Goal: Complete application form: Complete application form

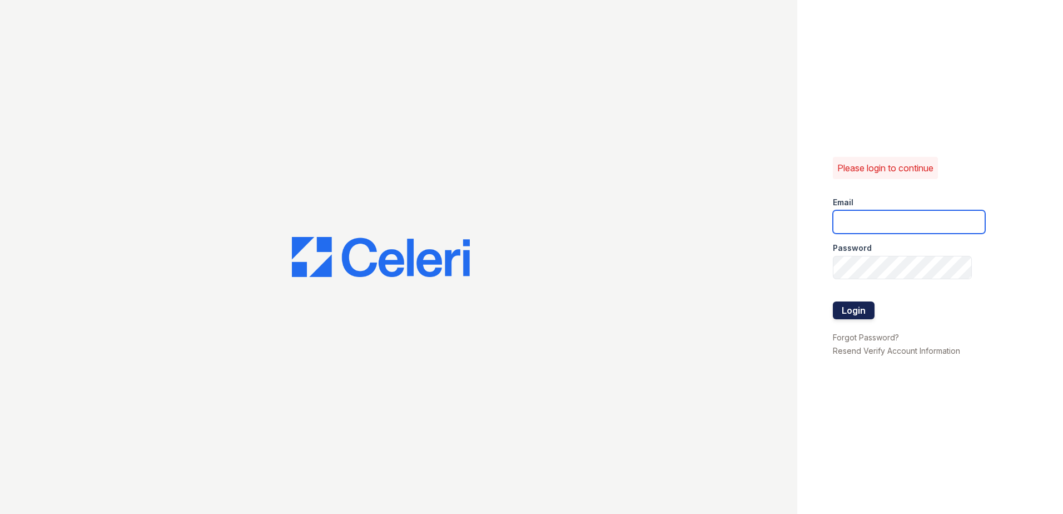
type input "mquinones@trinity-pm.com"
click at [855, 310] on button "Login" at bounding box center [854, 310] width 42 height 18
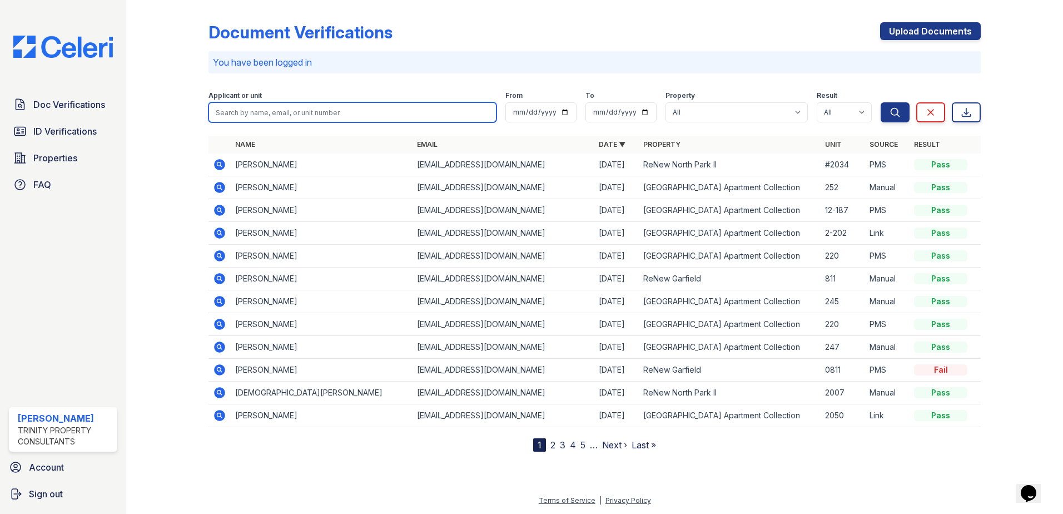
click at [256, 103] on input "search" at bounding box center [353, 112] width 288 height 20
type input "fulp"
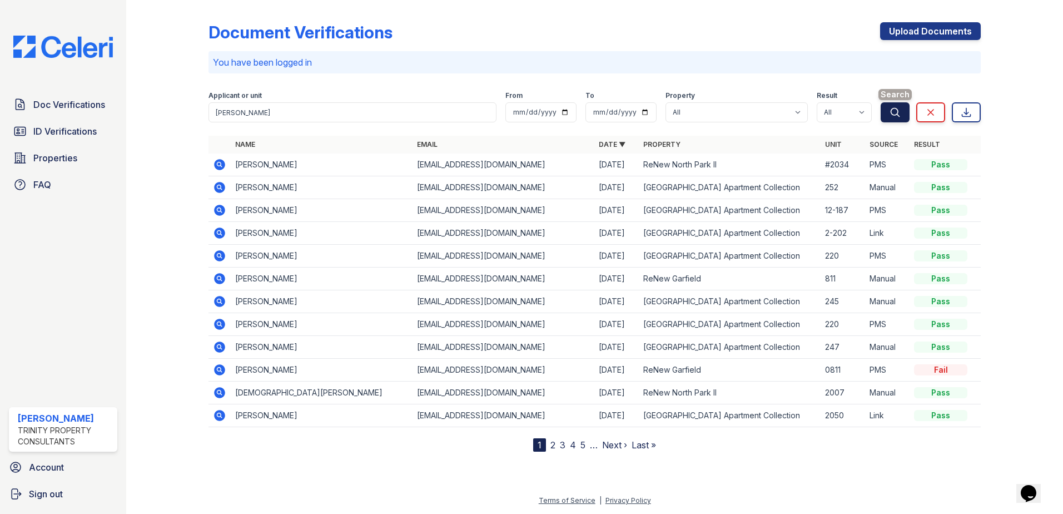
click at [889, 110] on button "Search" at bounding box center [895, 112] width 29 height 20
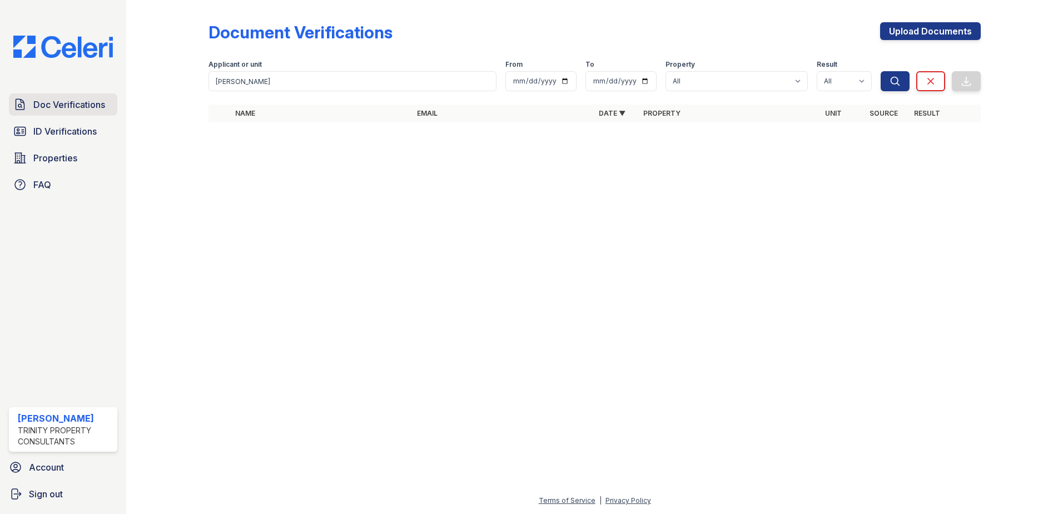
click at [77, 103] on span "Doc Verifications" at bounding box center [69, 104] width 72 height 13
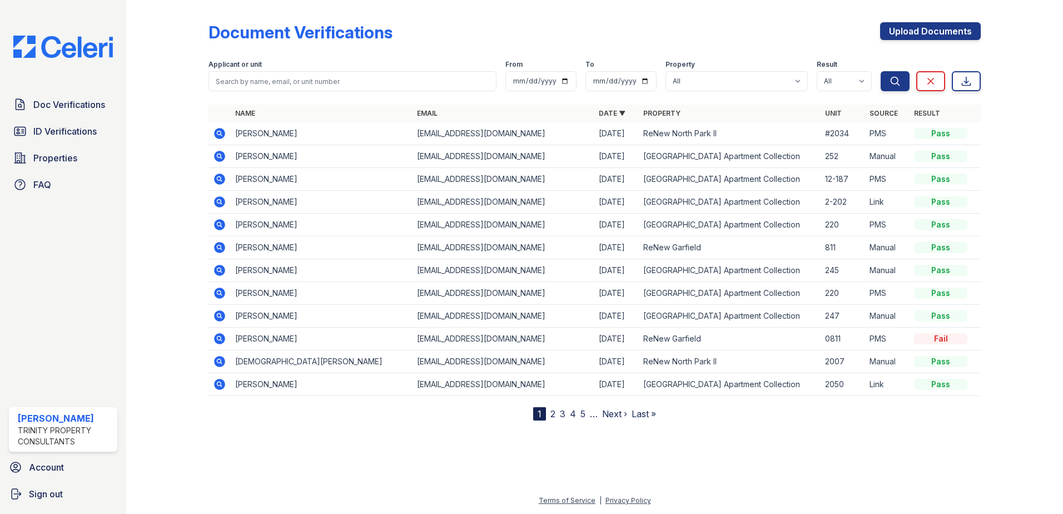
click at [63, 136] on span "ID Verifications" at bounding box center [64, 131] width 63 height 13
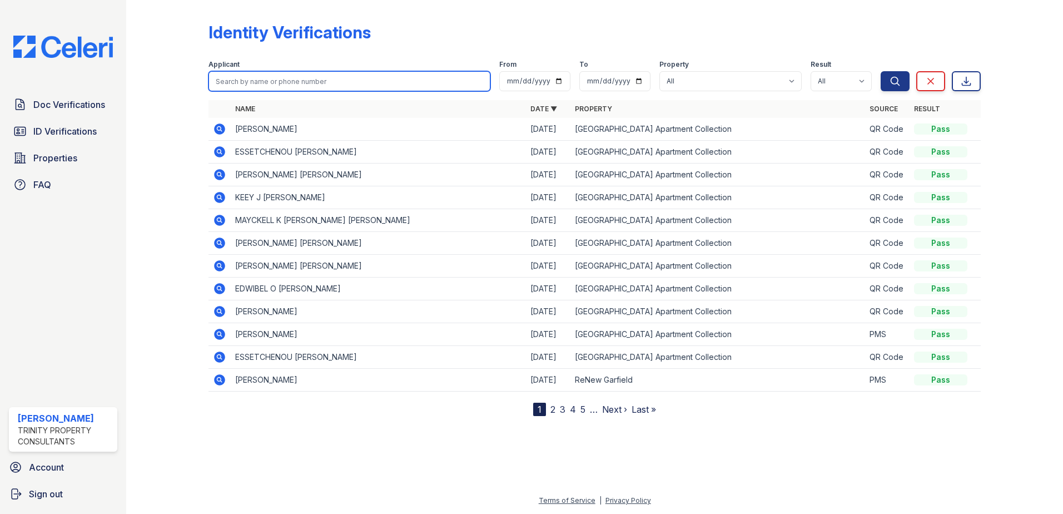
click at [303, 81] on input "search" at bounding box center [350, 81] width 282 height 20
type input "fulp"
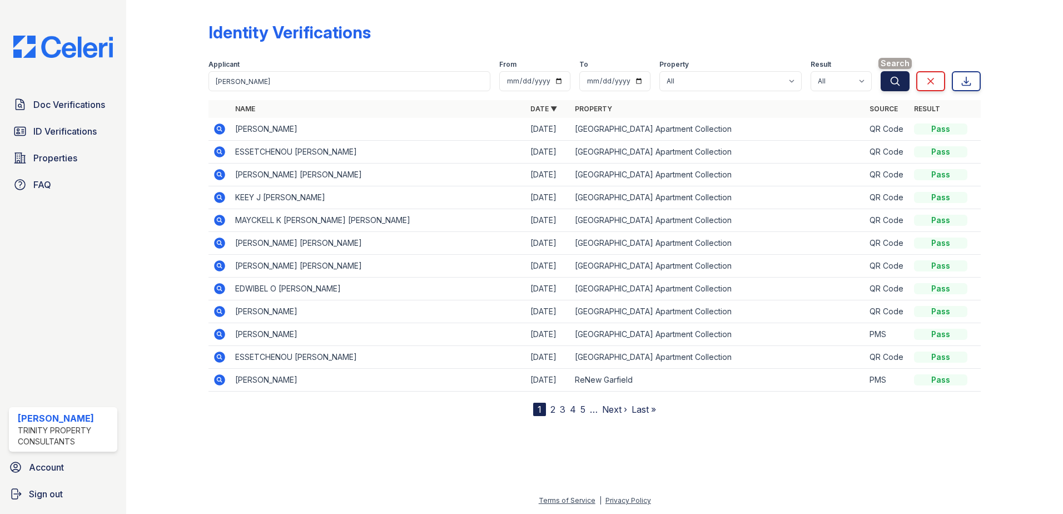
click at [897, 78] on icon "submit" at bounding box center [895, 81] width 8 height 8
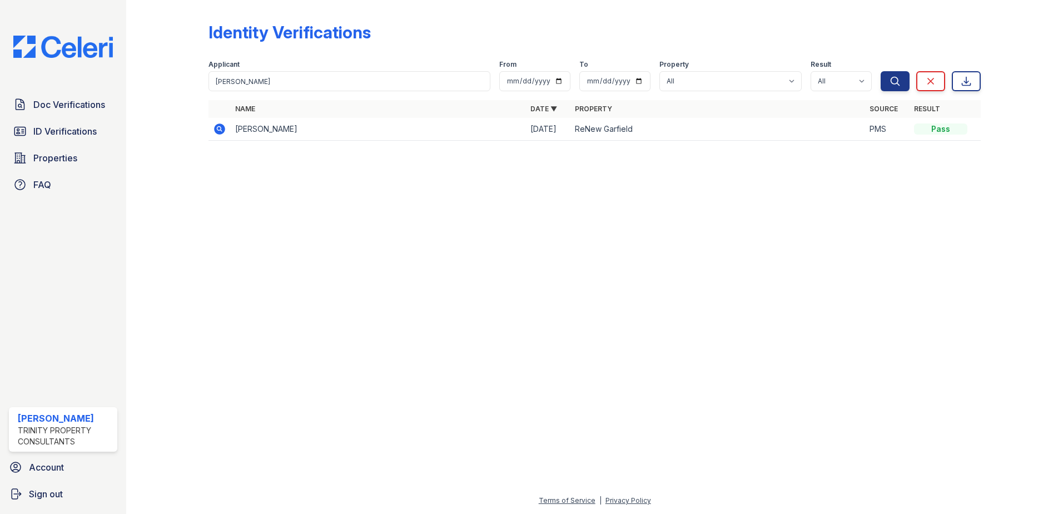
click at [222, 130] on icon at bounding box center [219, 128] width 11 height 11
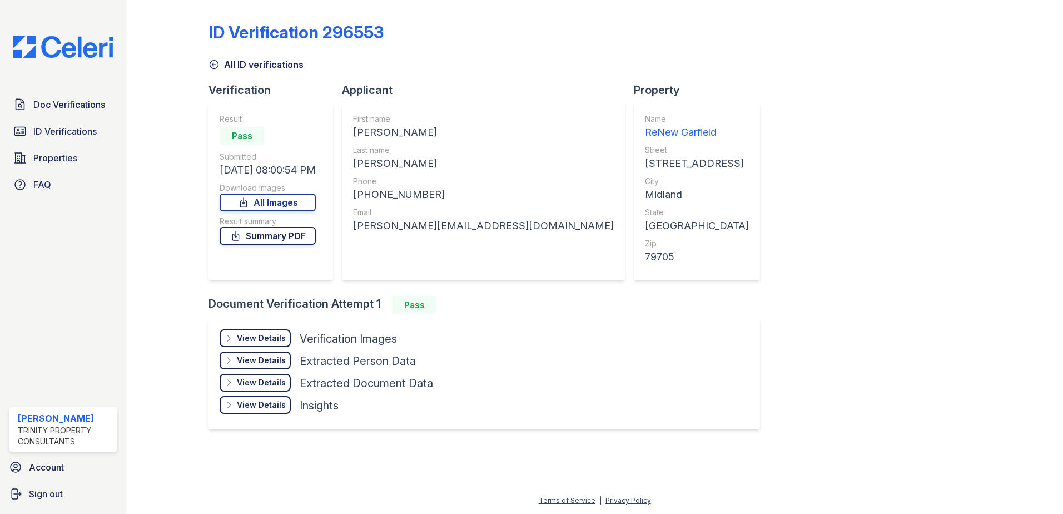
click at [275, 236] on link "Summary PDF" at bounding box center [268, 236] width 96 height 18
click at [64, 130] on span "ID Verifications" at bounding box center [64, 131] width 63 height 13
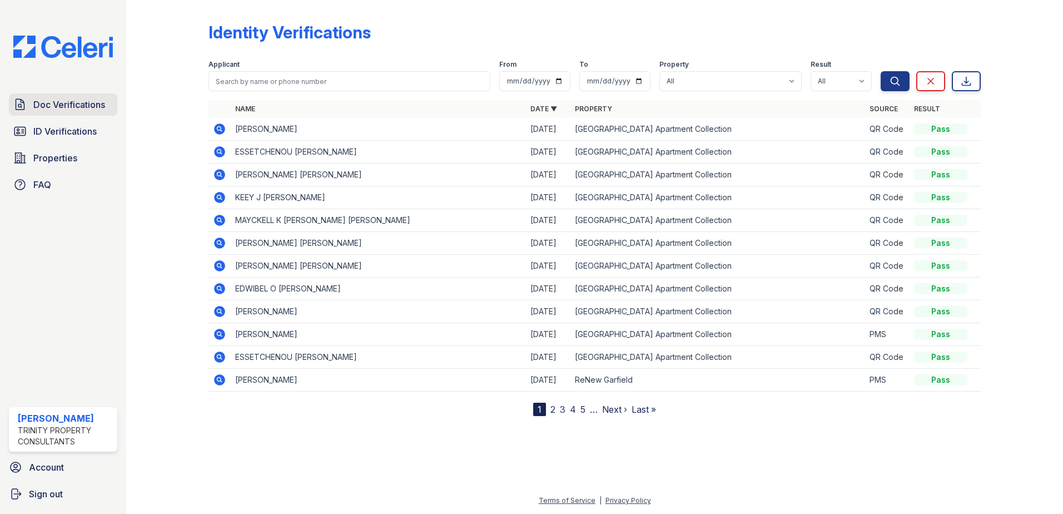
click at [73, 98] on span "Doc Verifications" at bounding box center [69, 104] width 72 height 13
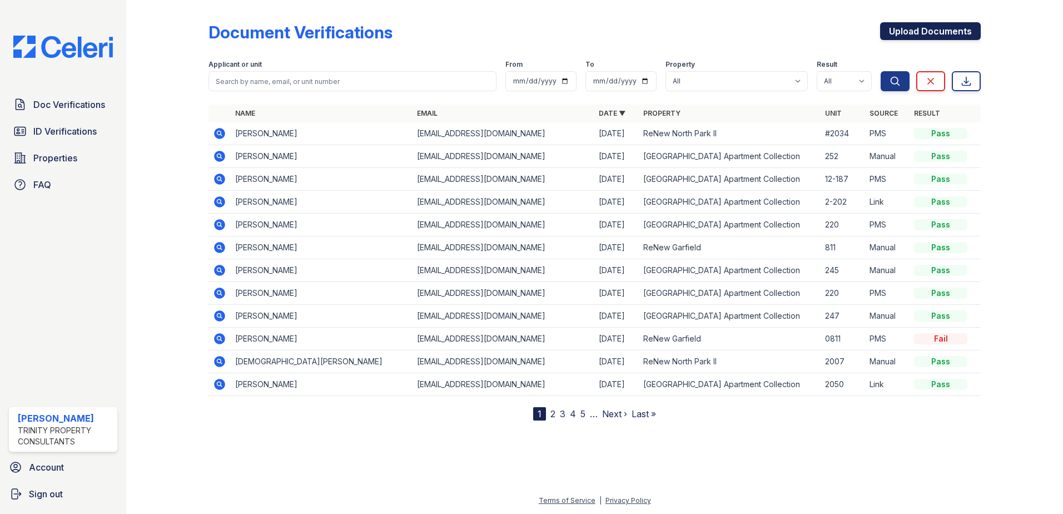
click at [915, 37] on link "Upload Documents" at bounding box center [930, 31] width 101 height 18
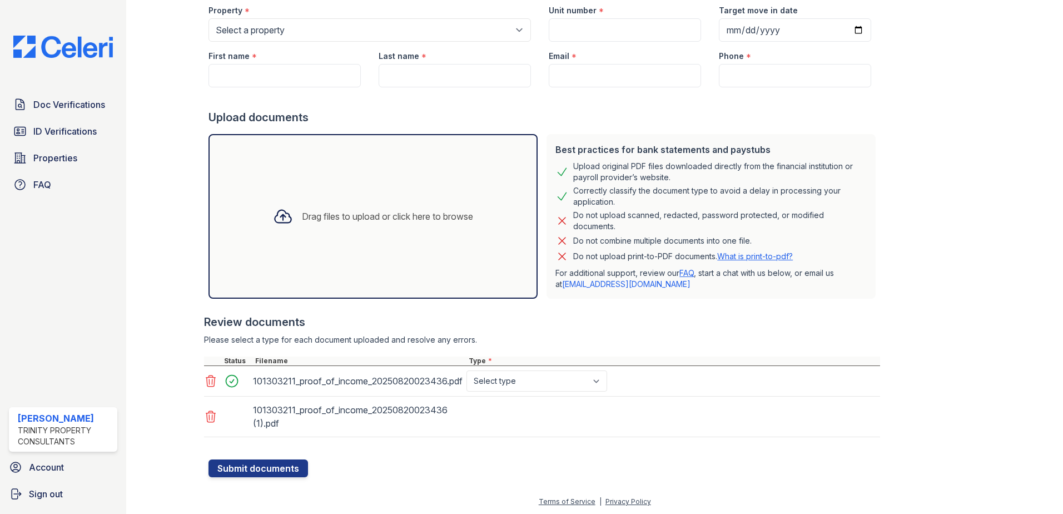
scroll to position [107, 0]
click at [214, 415] on icon at bounding box center [210, 415] width 9 height 11
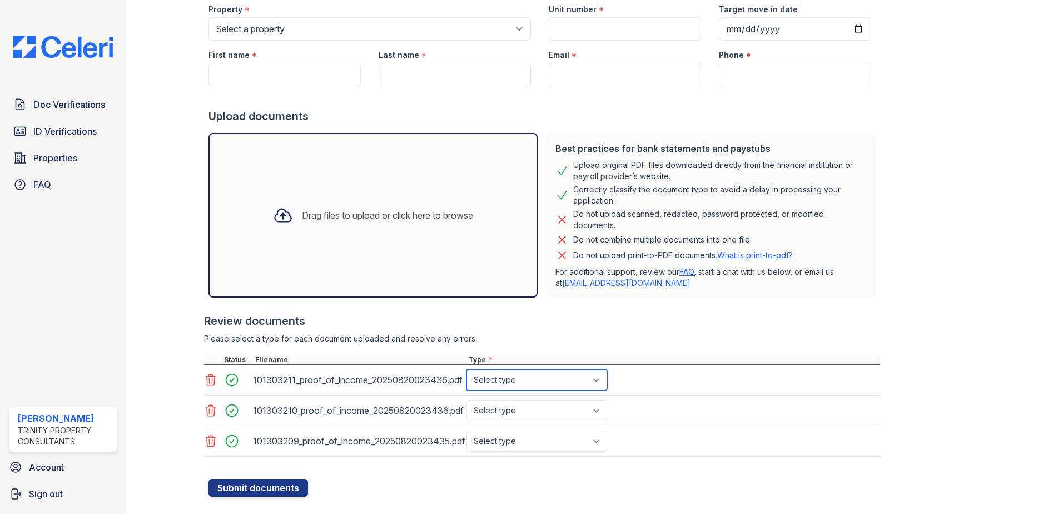
click at [518, 382] on select "Select type Paystub Bank Statement Offer Letter Tax Documents Benefit Award Let…" at bounding box center [537, 379] width 141 height 21
select select "bank_statement"
click at [467, 369] on select "Select type Paystub Bank Statement Offer Letter Tax Documents Benefit Award Let…" at bounding box center [537, 379] width 141 height 21
click at [517, 412] on select "Select type Paystub Bank Statement Offer Letter Tax Documents Benefit Award Let…" at bounding box center [537, 410] width 141 height 21
click at [467, 400] on select "Select type Paystub Bank Statement Offer Letter Tax Documents Benefit Award Let…" at bounding box center [537, 410] width 141 height 21
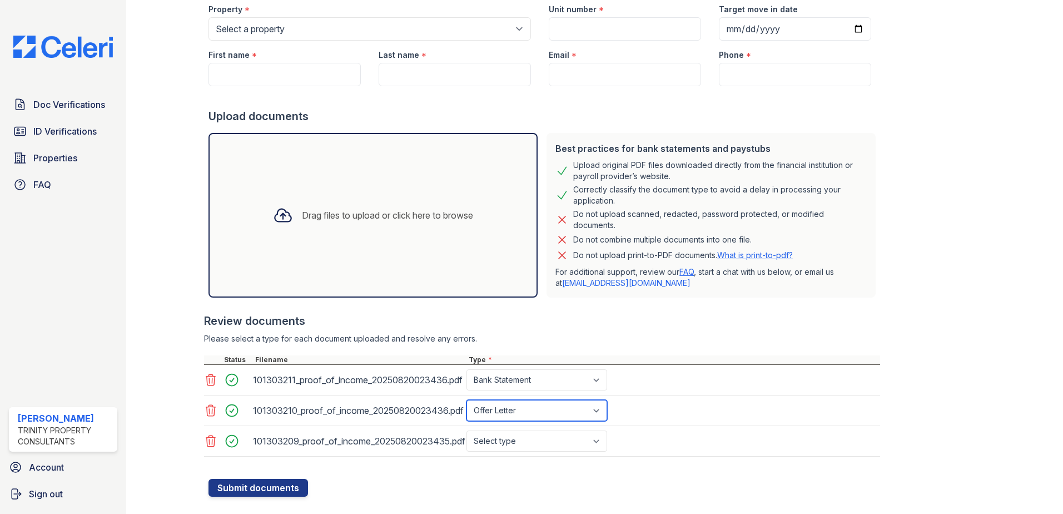
drag, startPoint x: 515, startPoint y: 408, endPoint x: 515, endPoint y: 399, distance: 8.9
click at [515, 408] on select "Select type Paystub Bank Statement Offer Letter Tax Documents Benefit Award Let…" at bounding box center [537, 410] width 141 height 21
select select "bank_statement"
click at [467, 400] on select "Select type Paystub Bank Statement Offer Letter Tax Documents Benefit Award Let…" at bounding box center [537, 410] width 141 height 21
drag, startPoint x: 530, startPoint y: 444, endPoint x: 530, endPoint y: 430, distance: 13.4
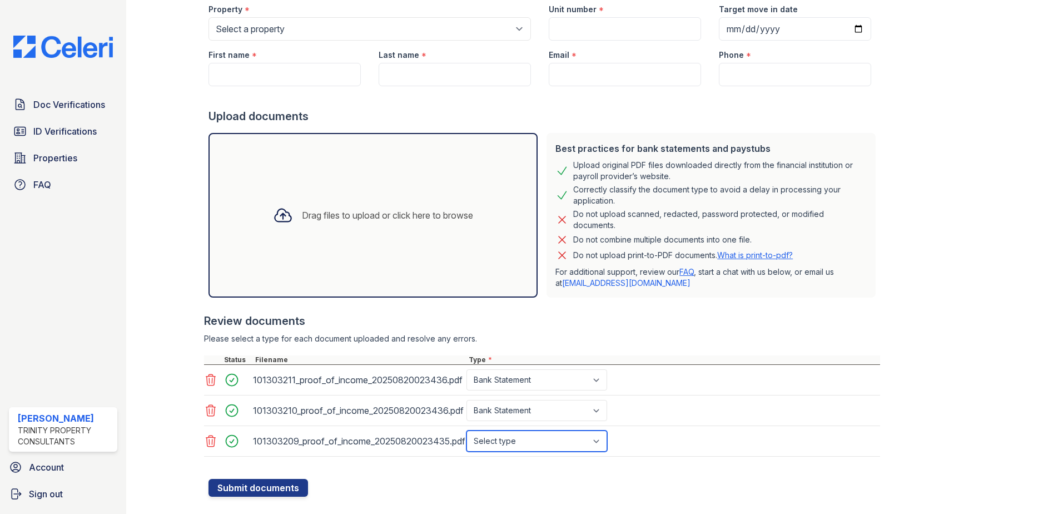
click at [530, 444] on select "Select type Paystub Bank Statement Offer Letter Tax Documents Benefit Award Let…" at bounding box center [537, 440] width 141 height 21
select select "bank_statement"
click at [467, 430] on select "Select type Paystub Bank Statement Offer Letter Tax Documents Benefit Award Let…" at bounding box center [537, 440] width 141 height 21
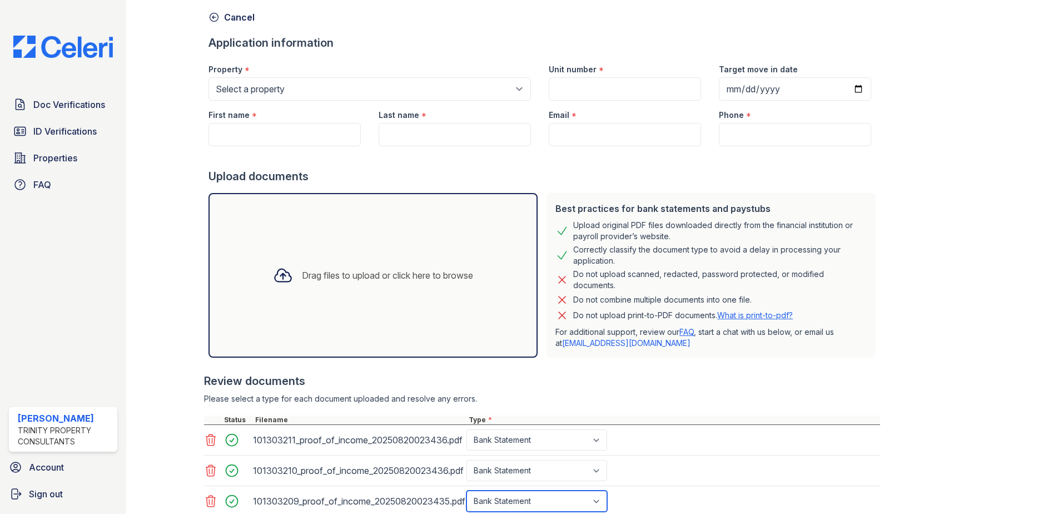
scroll to position [0, 0]
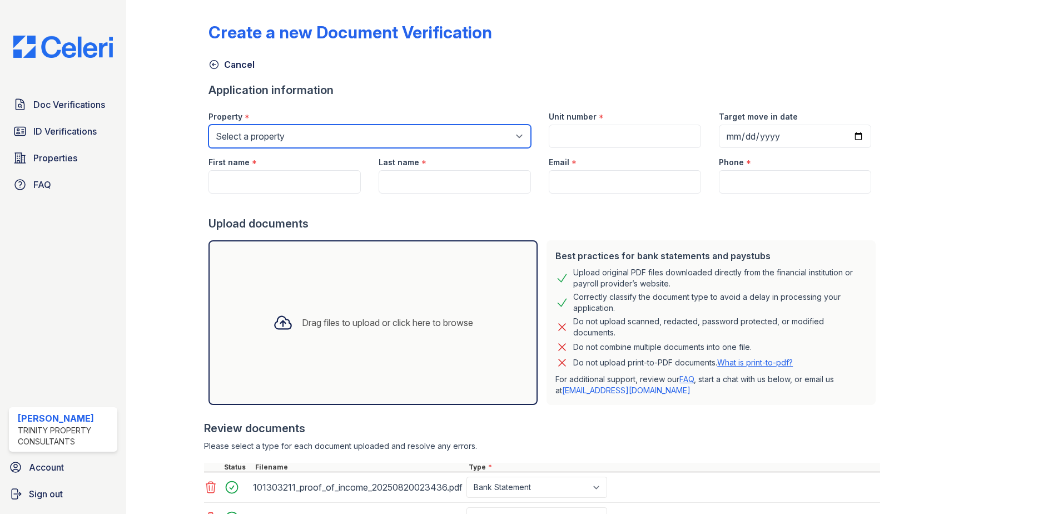
click at [259, 129] on select "Select a property ReNew [GEOGRAPHIC_DATA] Apartment Collection [GEOGRAPHIC_DATA]" at bounding box center [370, 136] width 323 height 23
select select "66"
click at [209, 125] on select "Select a property ReNew [GEOGRAPHIC_DATA] Apartment Collection [GEOGRAPHIC_DATA]" at bounding box center [370, 136] width 323 height 23
click at [263, 166] on div "First name *" at bounding box center [285, 159] width 152 height 22
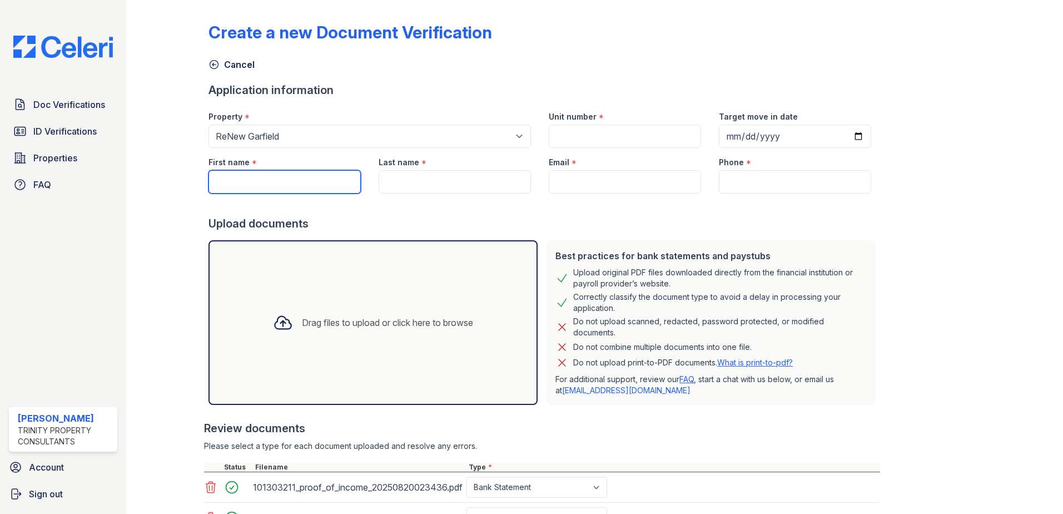
click at [262, 173] on input "First name" at bounding box center [285, 181] width 152 height 23
type input "d"
type input "[PERSON_NAME]"
click at [379, 177] on input "Last name" at bounding box center [455, 181] width 152 height 23
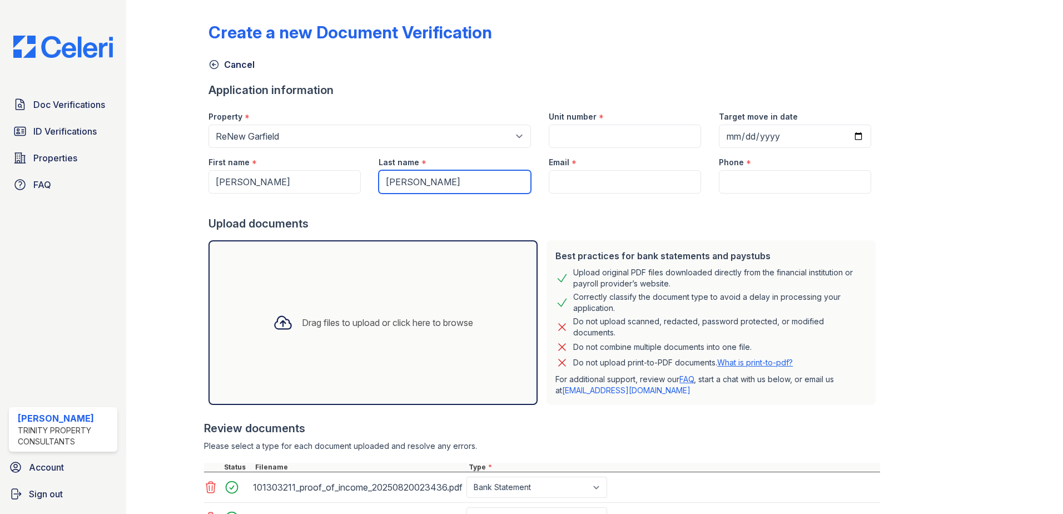
type input "[PERSON_NAME]"
click at [581, 135] on input "Unit number" at bounding box center [625, 136] width 152 height 23
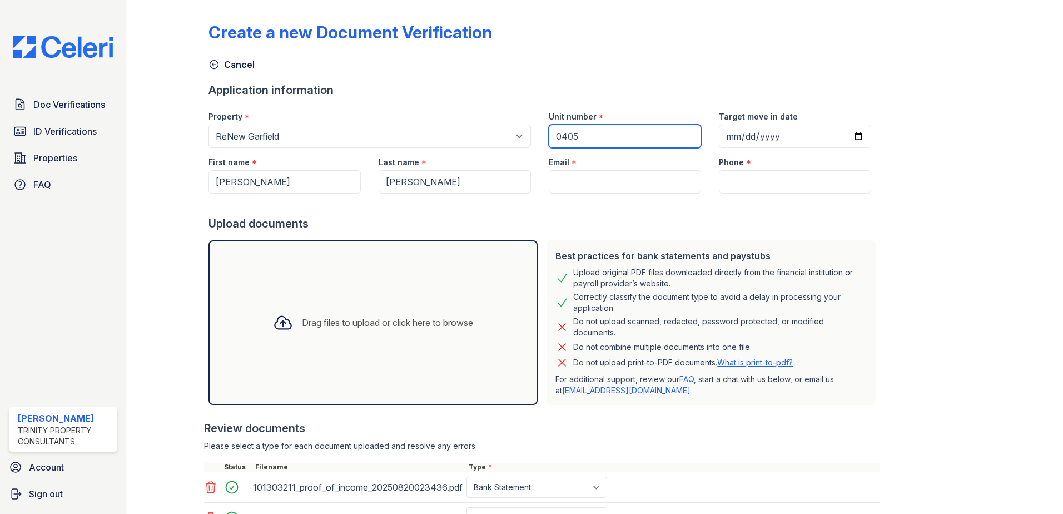
type input "0405"
paste input "[PERSON_NAME][EMAIL_ADDRESS][DOMAIN_NAME]"
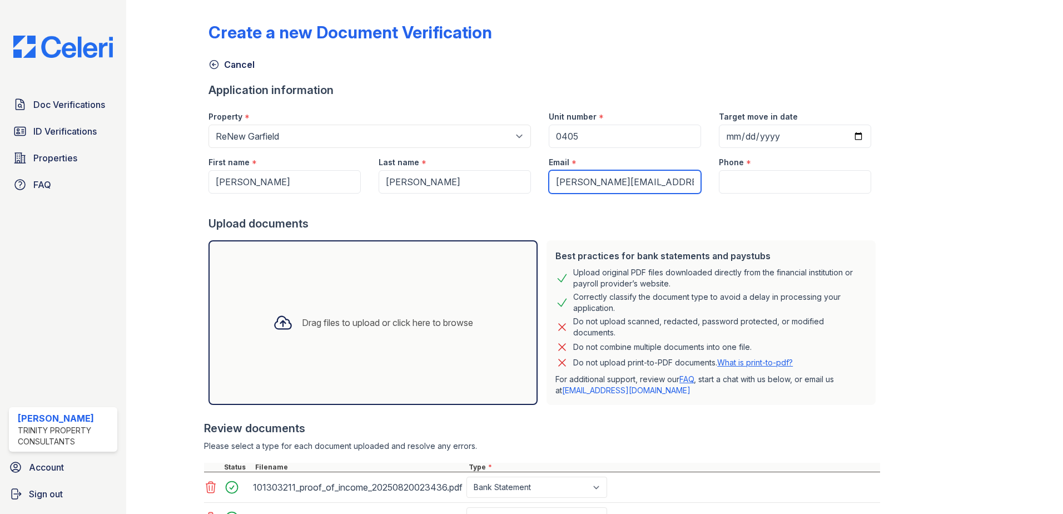
type input "[PERSON_NAME][EMAIL_ADDRESS][DOMAIN_NAME]"
click at [846, 136] on input "Target move in date" at bounding box center [795, 136] width 152 height 23
type input "[DATE]"
paste input "[PHONE_NUMBER]"
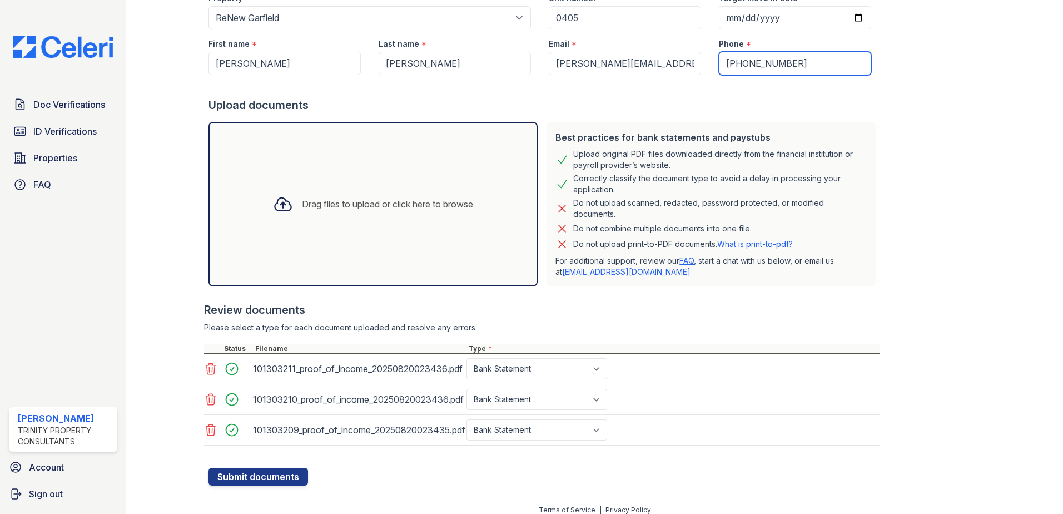
scroll to position [128, 0]
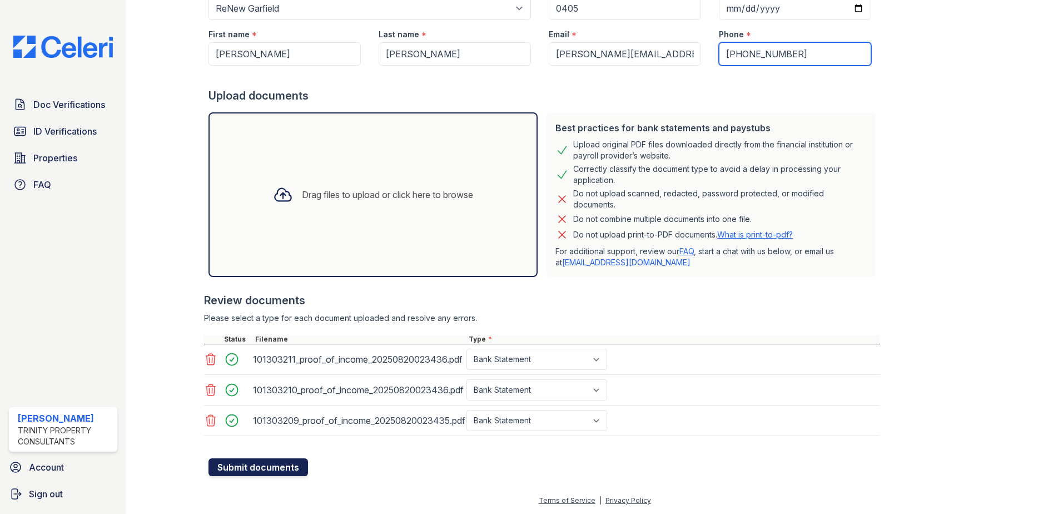
type input "[PHONE_NUMBER]"
click at [261, 464] on button "Submit documents" at bounding box center [259, 467] width 100 height 18
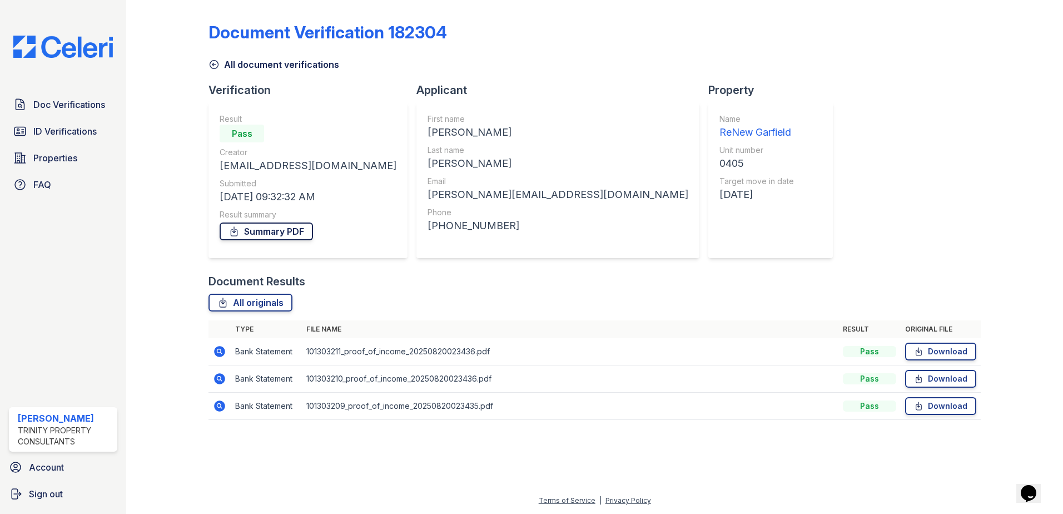
click at [290, 237] on link "Summary PDF" at bounding box center [266, 231] width 93 height 18
